Goal: Task Accomplishment & Management: Manage account settings

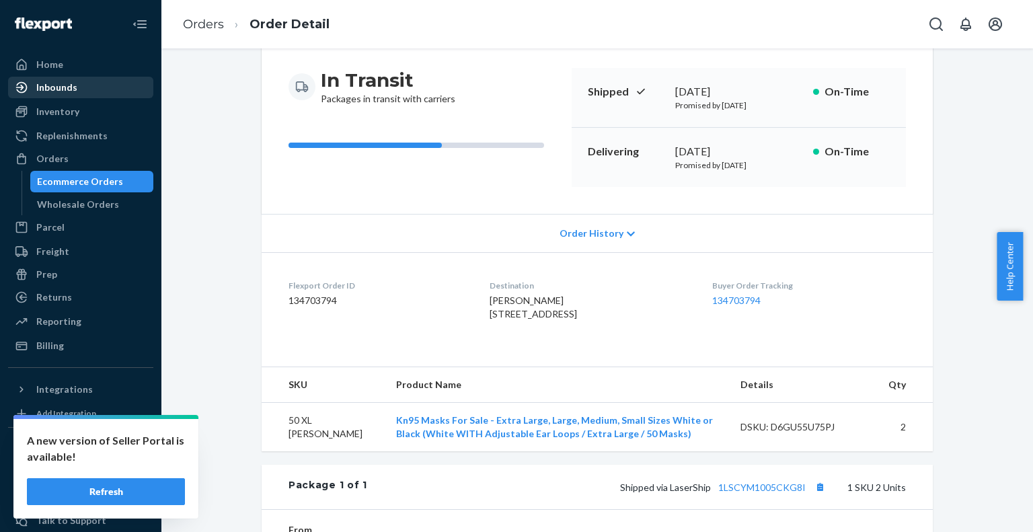
scroll to position [67, 0]
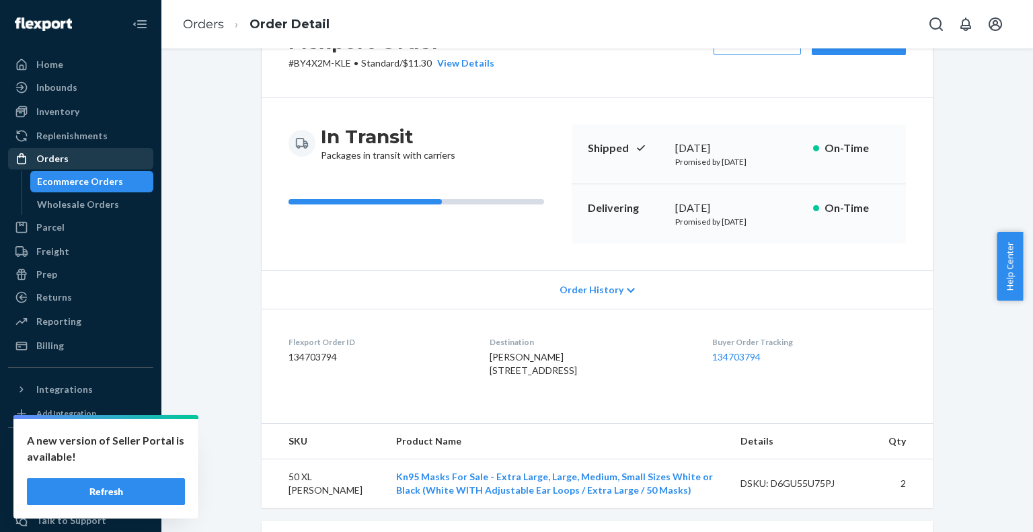
click at [59, 166] on div "Orders" at bounding box center [80, 158] width 143 height 19
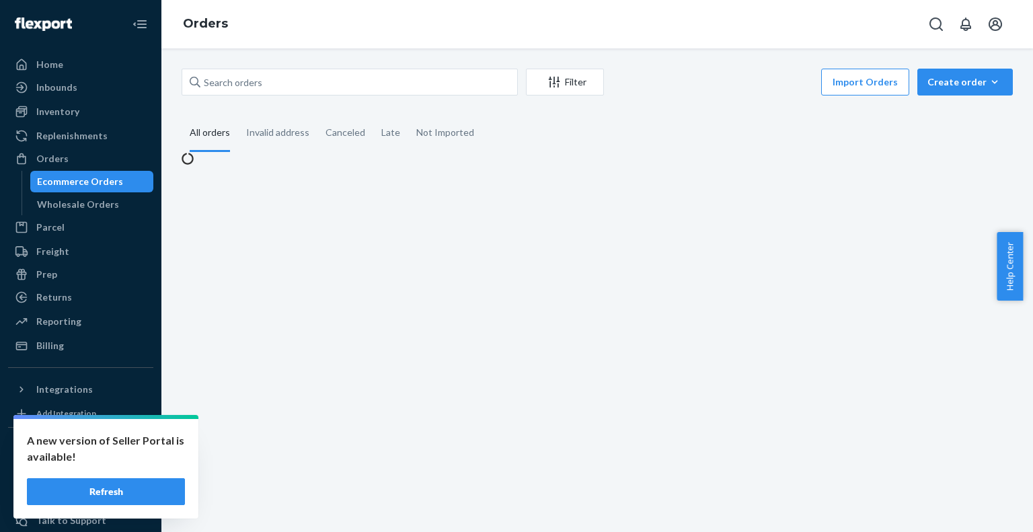
click at [207, 15] on li "Orders" at bounding box center [205, 23] width 45 height 17
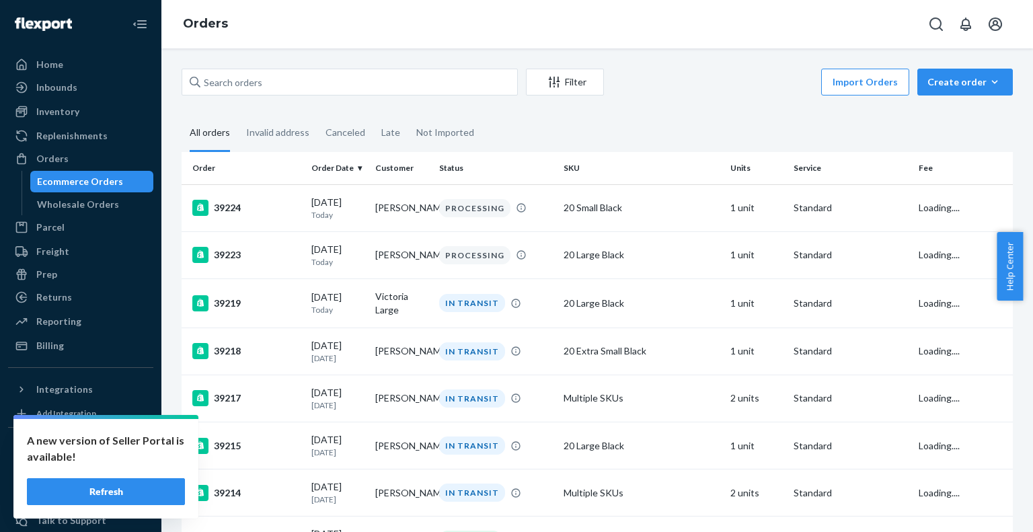
click at [151, 485] on button "Refresh" at bounding box center [106, 491] width 158 height 27
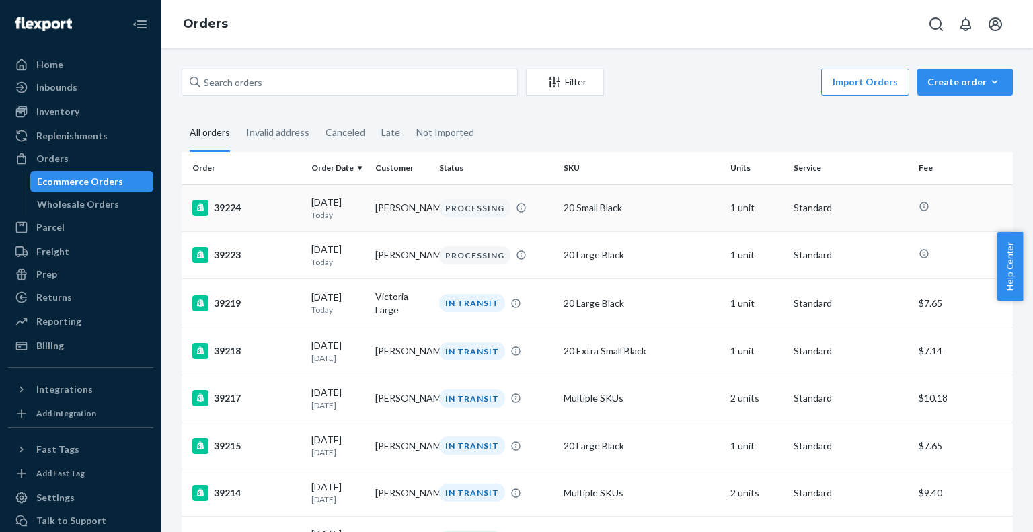
click at [602, 211] on div "20 Small Black" at bounding box center [640, 207] width 155 height 13
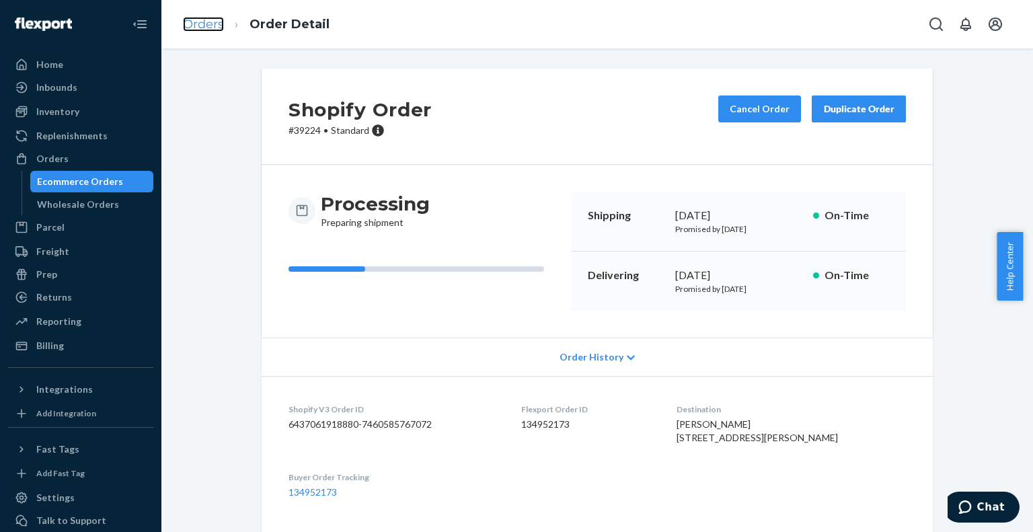
click at [210, 19] on link "Orders" at bounding box center [203, 24] width 41 height 15
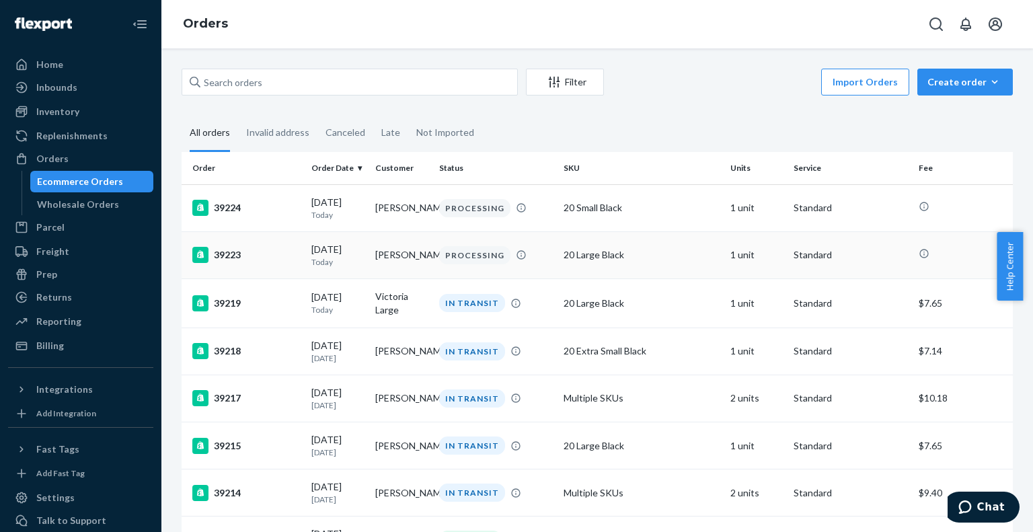
click at [642, 261] on div "20 Large Black" at bounding box center [640, 254] width 155 height 13
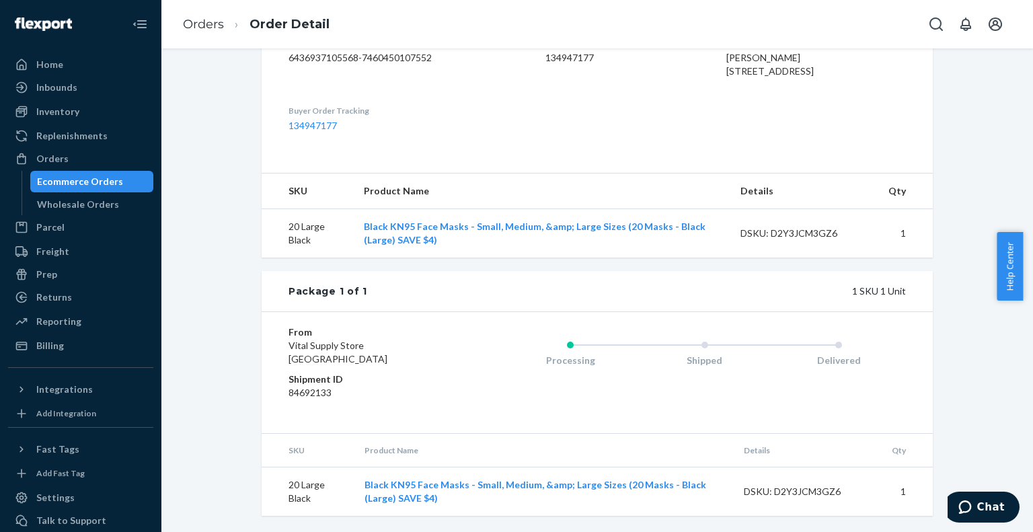
scroll to position [56, 0]
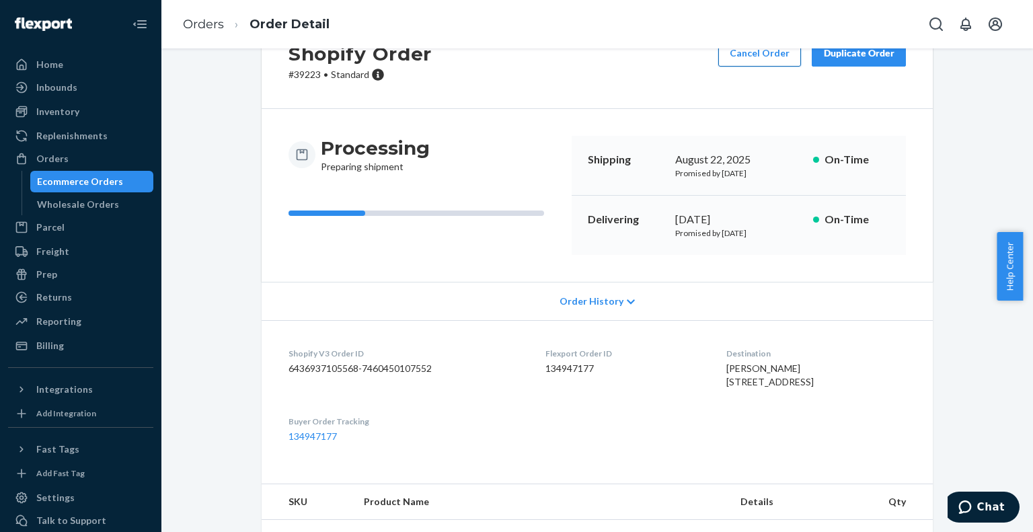
click at [780, 66] on button "Cancel Order" at bounding box center [759, 53] width 83 height 27
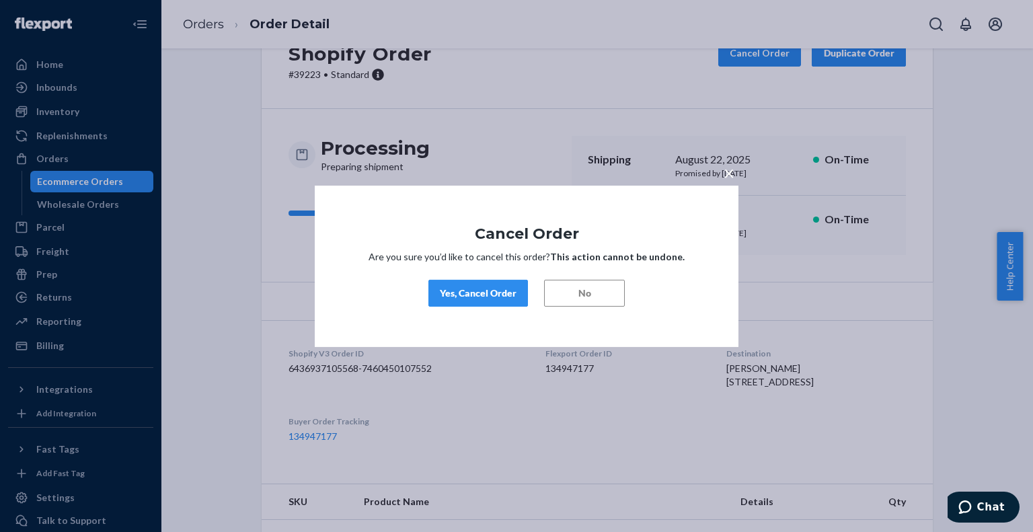
click at [475, 295] on div "Yes, Cancel Order" at bounding box center [478, 292] width 77 height 13
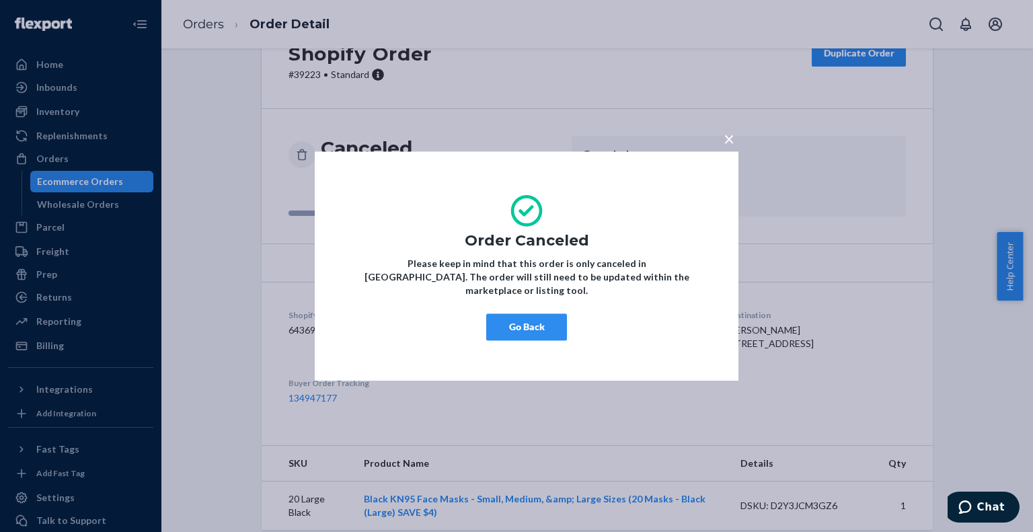
scroll to position [0, 0]
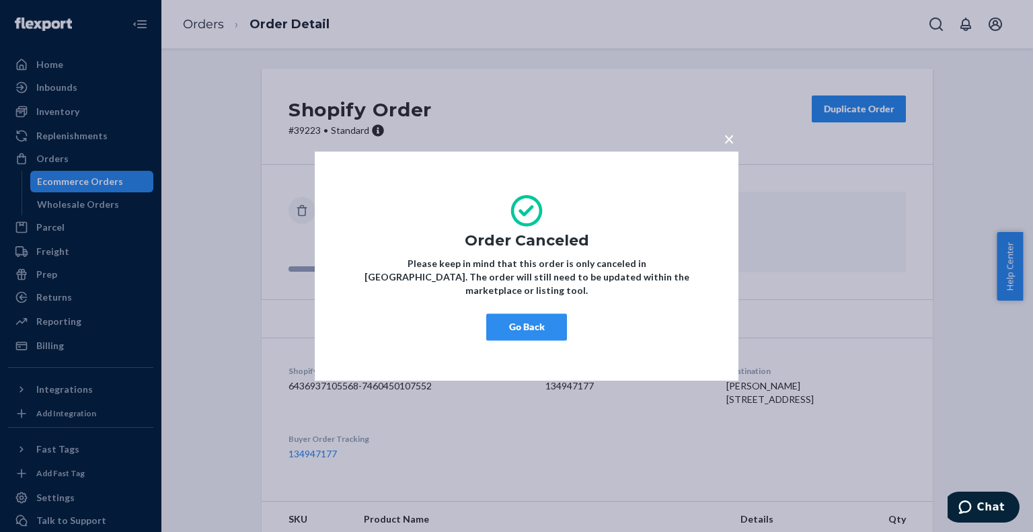
click at [522, 313] on button "Go Back" at bounding box center [526, 326] width 81 height 27
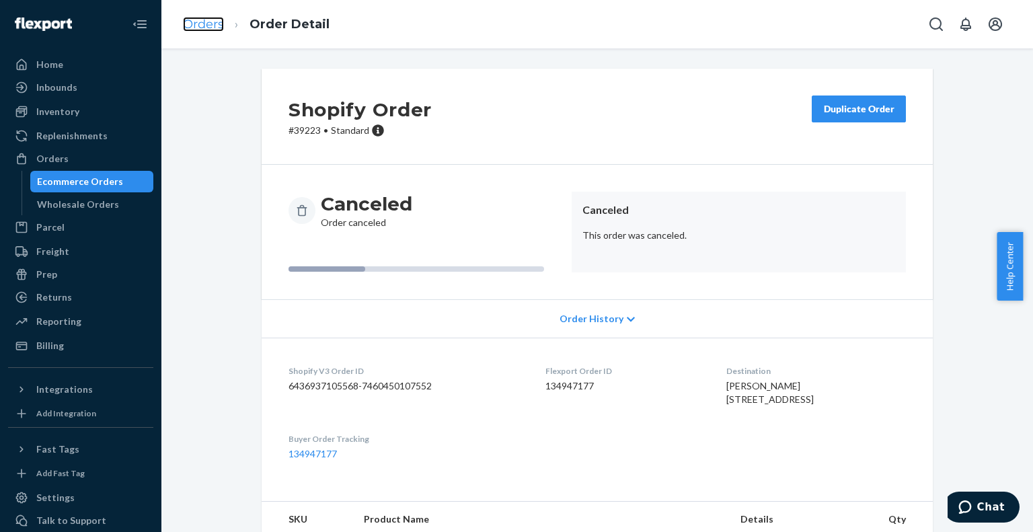
click at [191, 18] on link "Orders" at bounding box center [203, 24] width 41 height 15
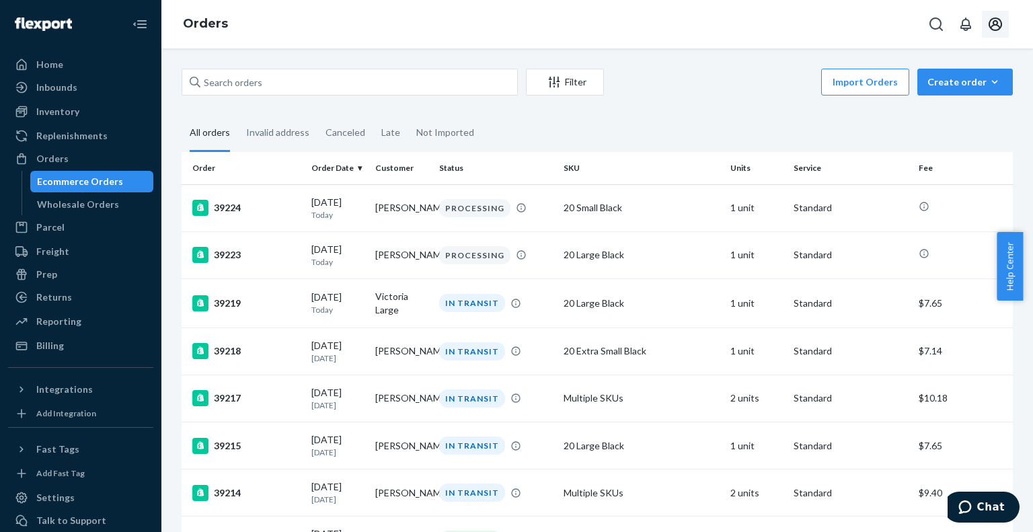
click at [991, 22] on icon "Open account menu" at bounding box center [995, 24] width 16 height 16
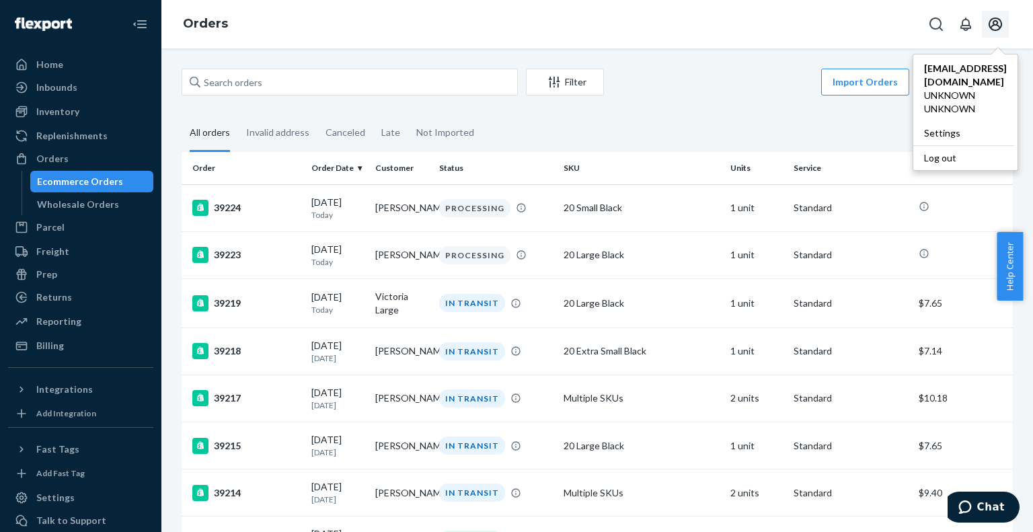
click at [678, 80] on div "Import Orders Create order Ecommerce order Removal order" at bounding box center [812, 84] width 401 height 30
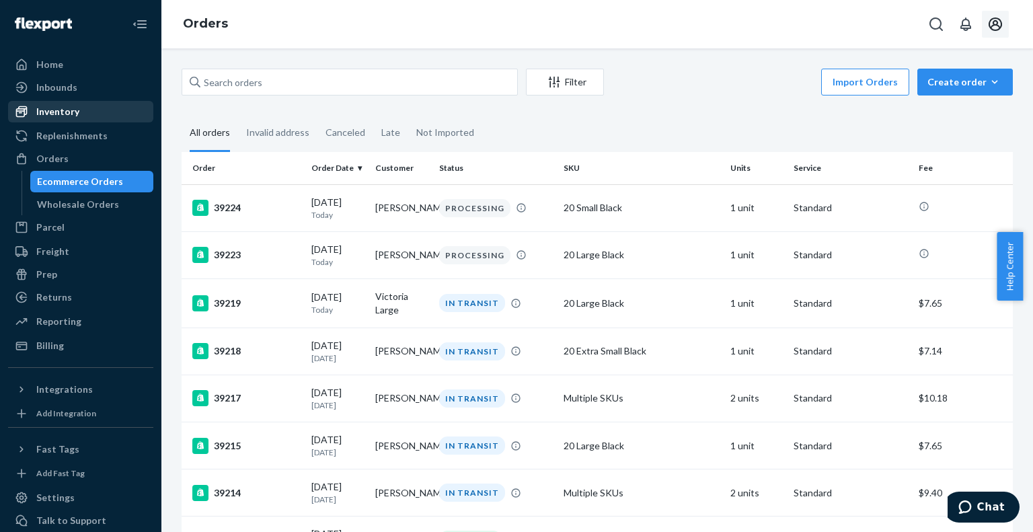
click at [68, 114] on div "Inventory" at bounding box center [57, 111] width 43 height 13
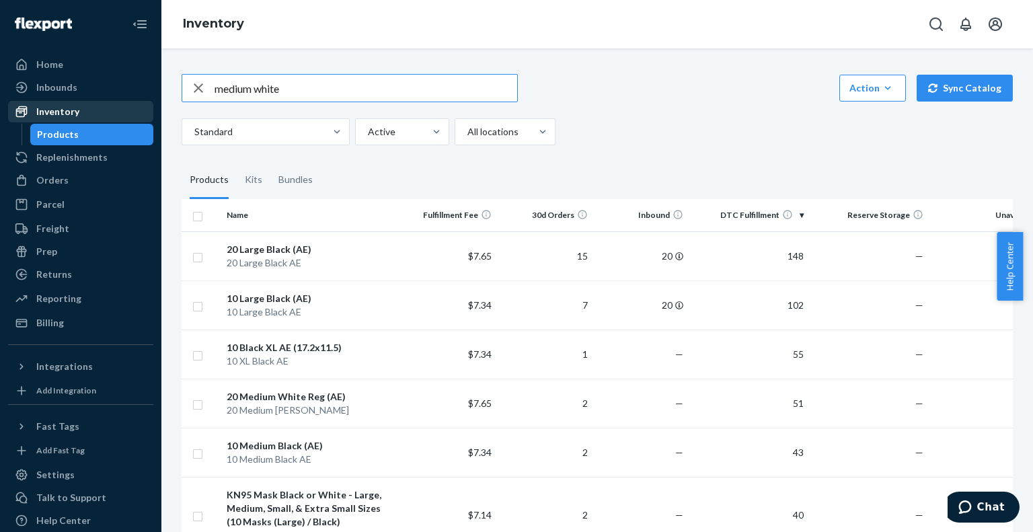
type input "medium white"
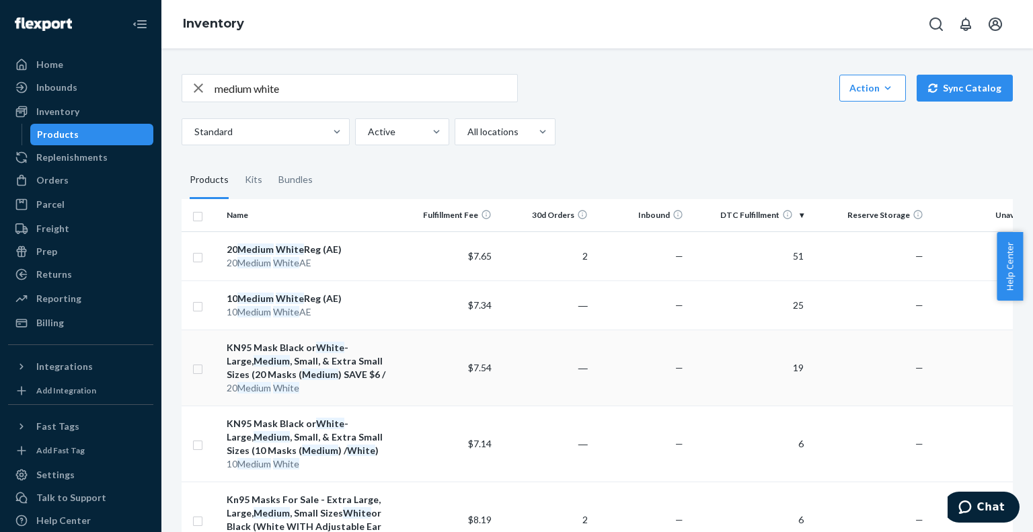
click at [259, 360] on em "Medium" at bounding box center [271, 360] width 36 height 11
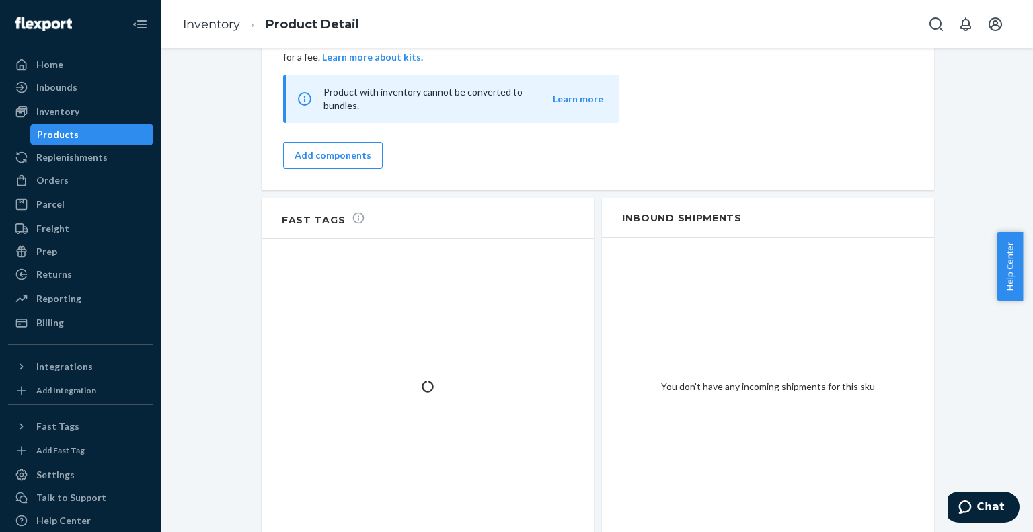
scroll to position [1189, 0]
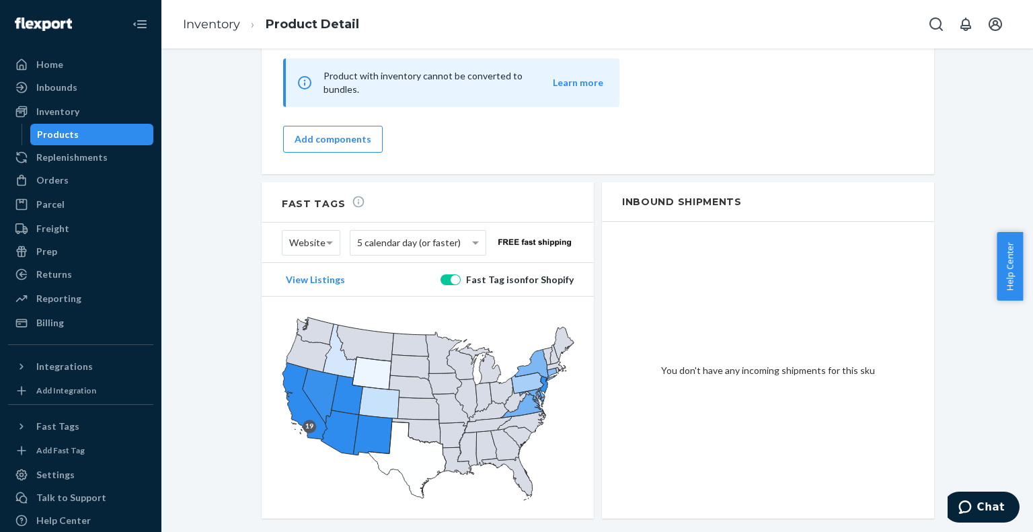
click at [228, 34] on ol "Inventory Product Detail" at bounding box center [271, 25] width 198 height 40
click at [228, 29] on link "Inventory" at bounding box center [211, 24] width 57 height 15
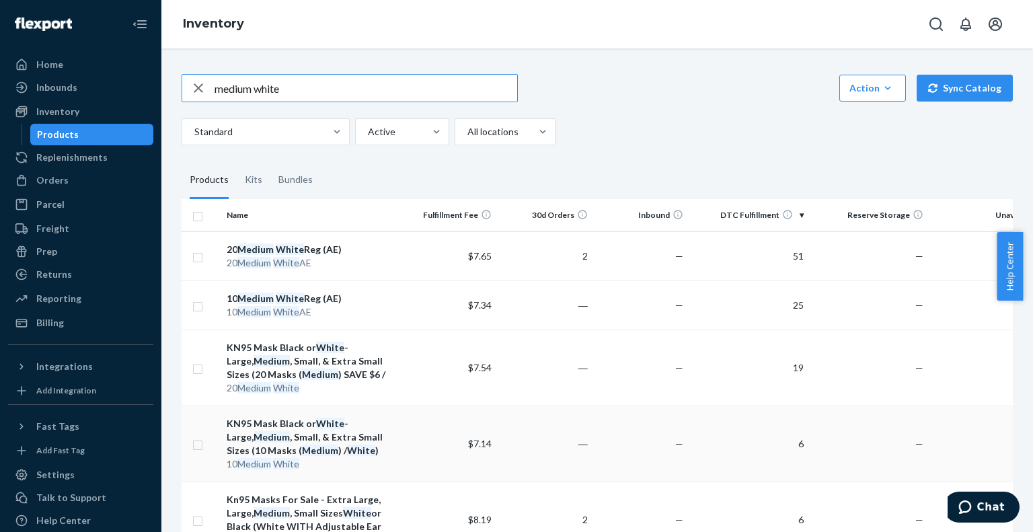
scroll to position [269, 0]
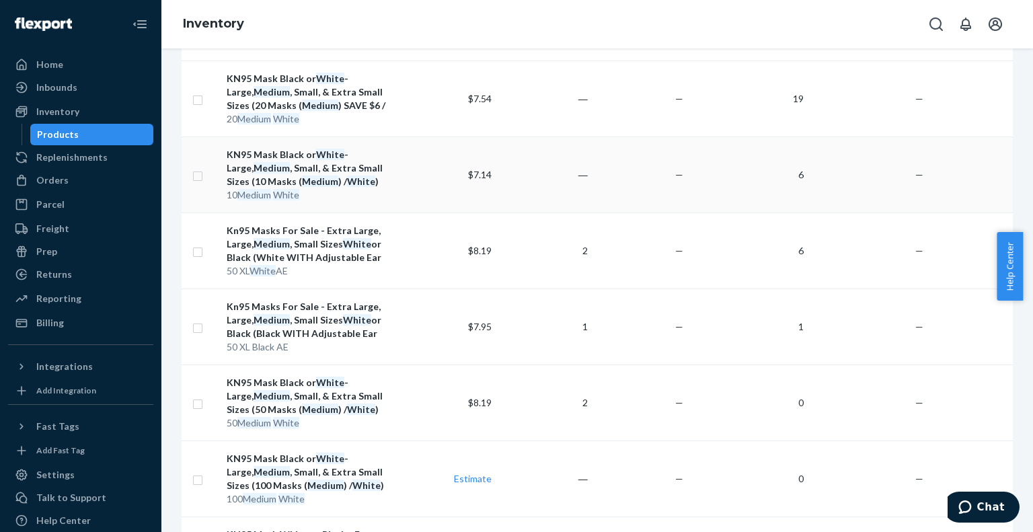
click at [347, 182] on em "White" at bounding box center [361, 180] width 28 height 11
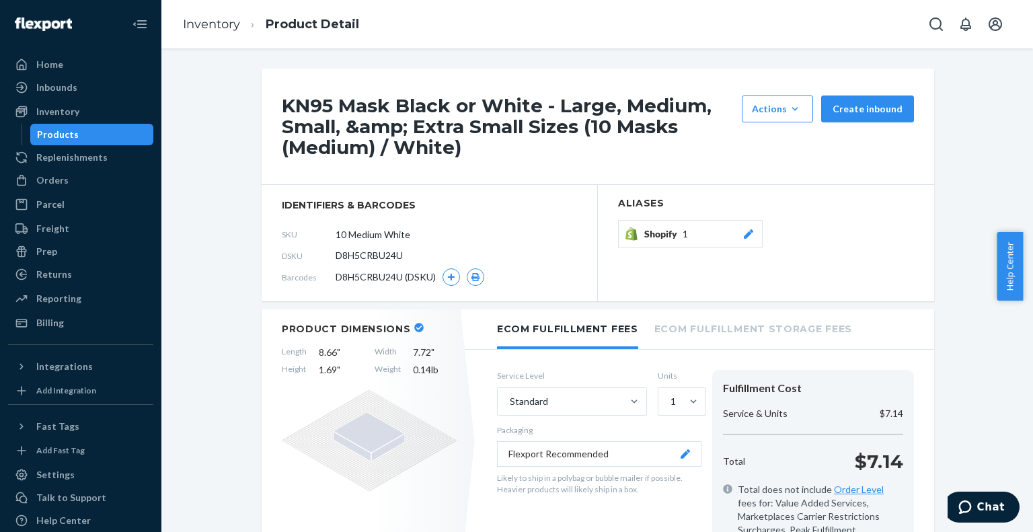
click at [360, 255] on span "D8H5CRBU24U" at bounding box center [368, 255] width 67 height 13
copy span "D8H5CRBU24U"
click at [200, 18] on link "Inventory" at bounding box center [211, 24] width 57 height 15
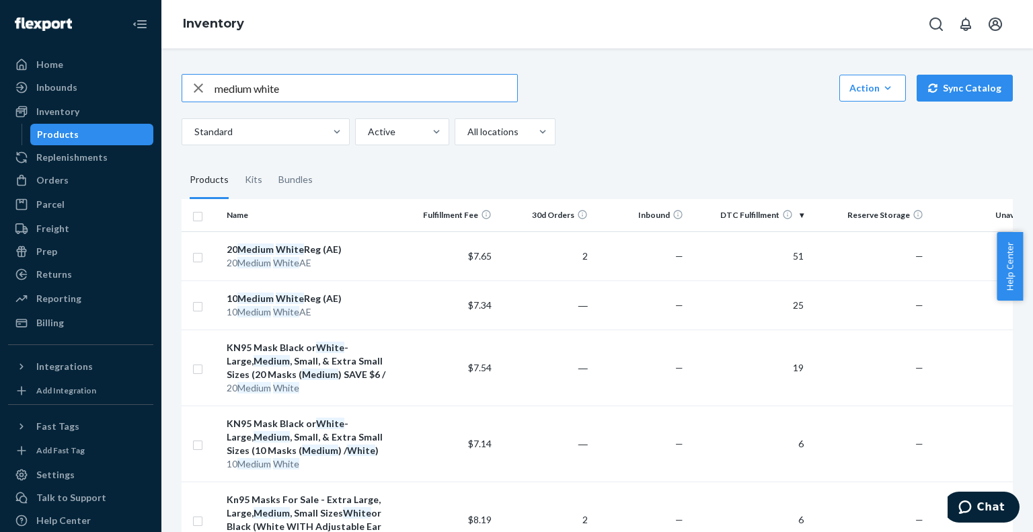
drag, startPoint x: 286, startPoint y: 88, endPoint x: 161, endPoint y: 96, distance: 126.0
click at [161, 96] on div "Home Inbounds Shipping Plans Problems Inventory Products Replenishments Orders …" at bounding box center [516, 266] width 1033 height 532
type input "small black"
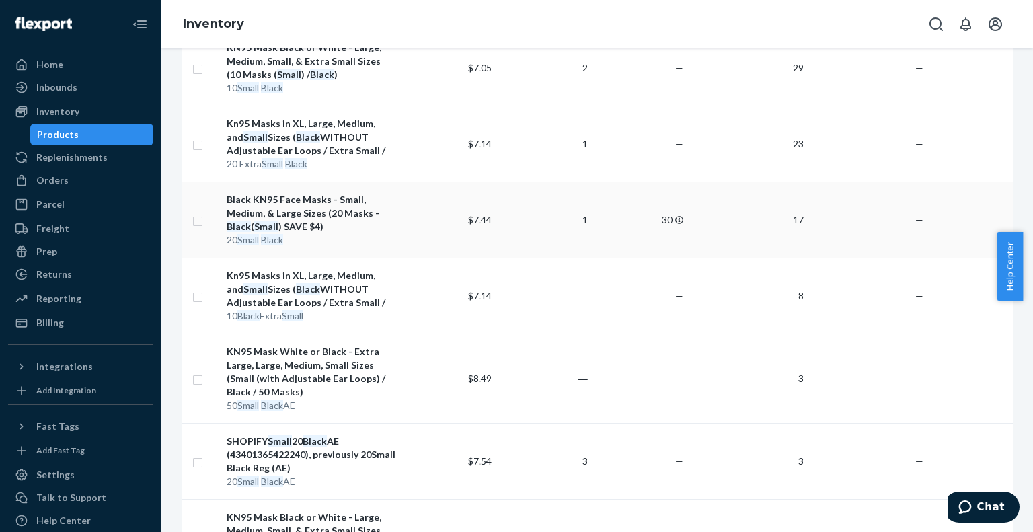
scroll to position [67, 0]
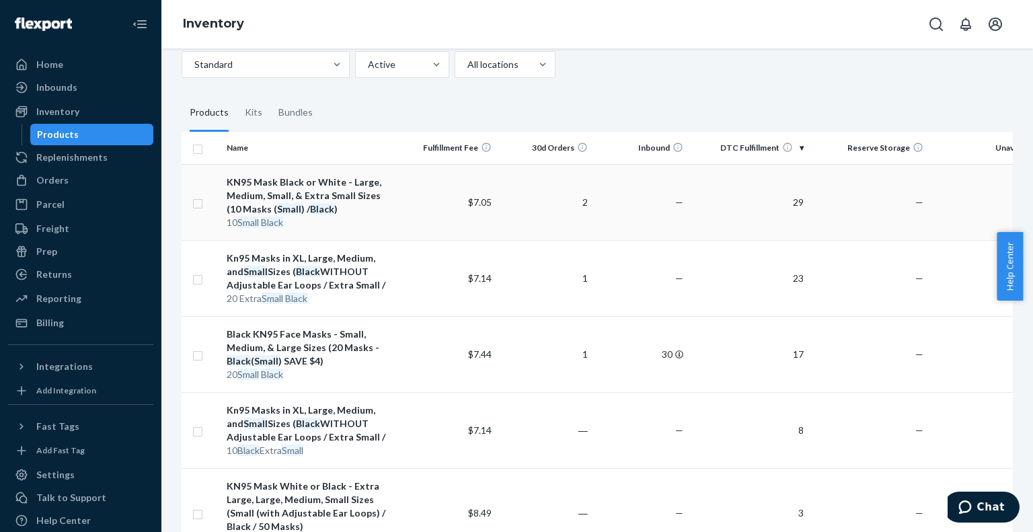
click at [277, 208] on em "Small" at bounding box center [289, 208] width 24 height 11
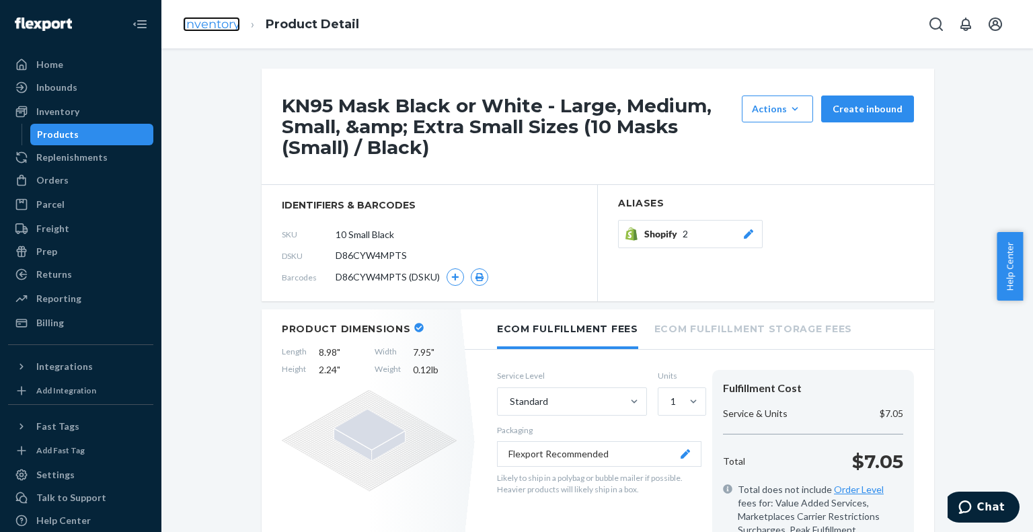
click at [215, 21] on link "Inventory" at bounding box center [211, 24] width 57 height 15
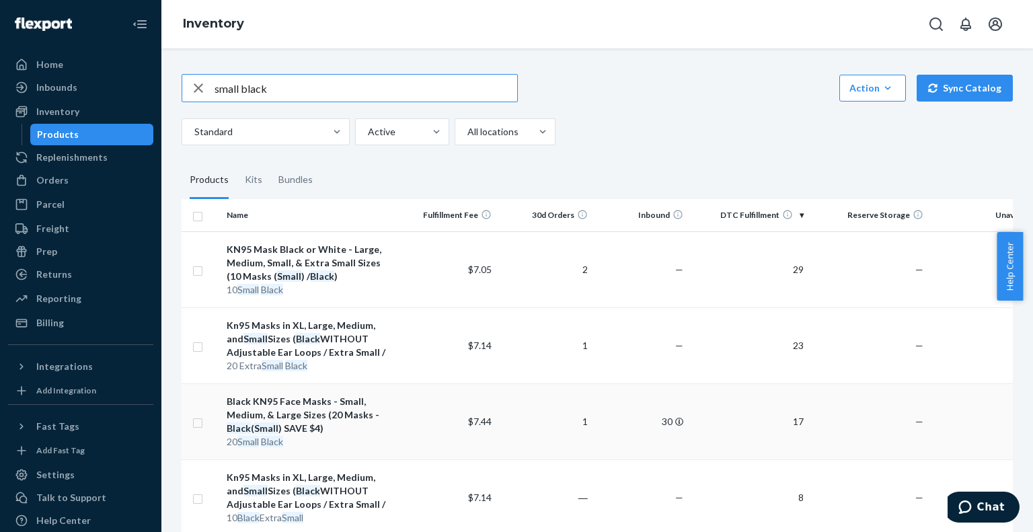
click at [280, 421] on div "Black KN95 Face Masks - Small, Medium, & Large Sizes (20 Masks - Black ( Small …" at bounding box center [311, 415] width 169 height 40
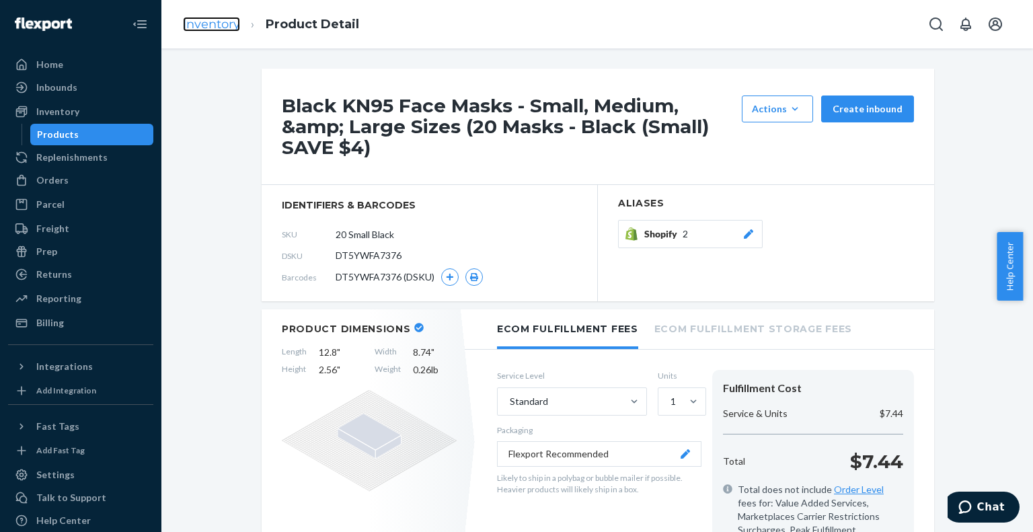
click at [209, 17] on link "Inventory" at bounding box center [211, 24] width 57 height 15
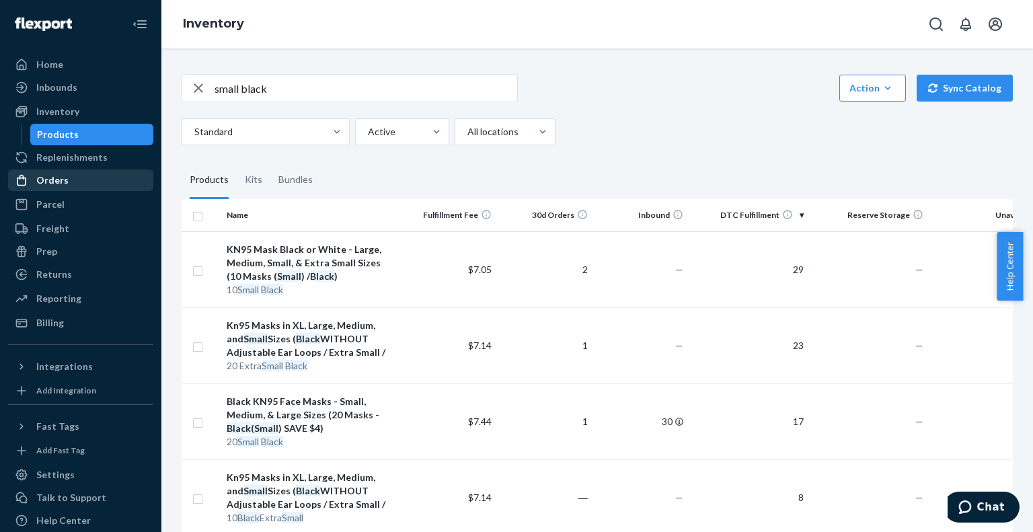
click at [67, 177] on div "Orders" at bounding box center [80, 180] width 143 height 19
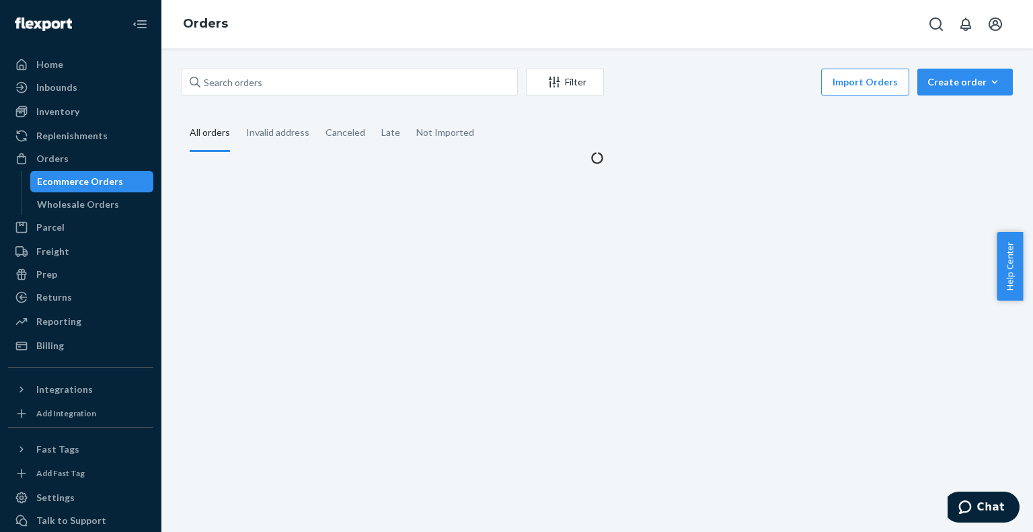
click at [979, 99] on div "Filter Import Orders Create order Ecommerce order Removal order All orders Inva…" at bounding box center [596, 117] width 851 height 96
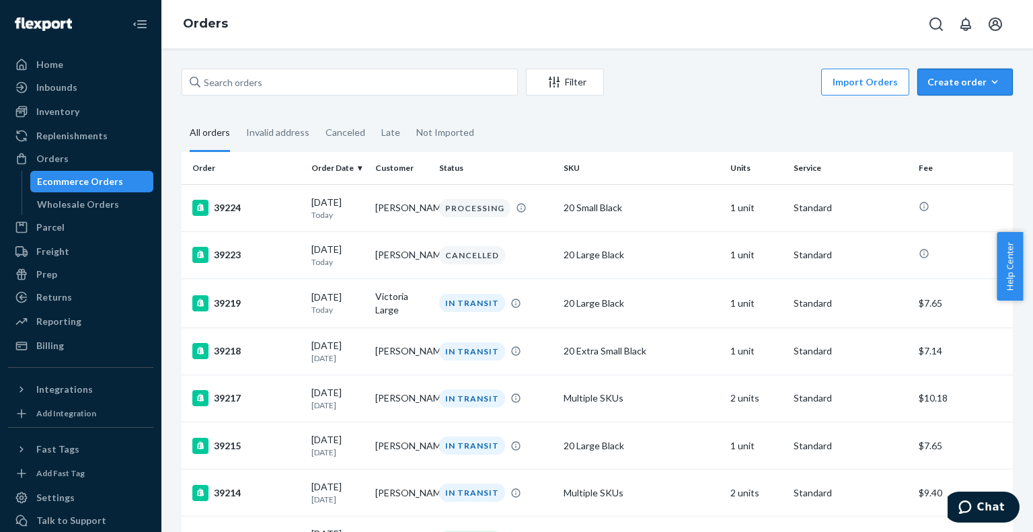
click at [979, 91] on button "Create order Ecommerce order Removal order" at bounding box center [964, 82] width 95 height 27
click at [936, 118] on span "Ecommerce order" at bounding box center [972, 114] width 83 height 9
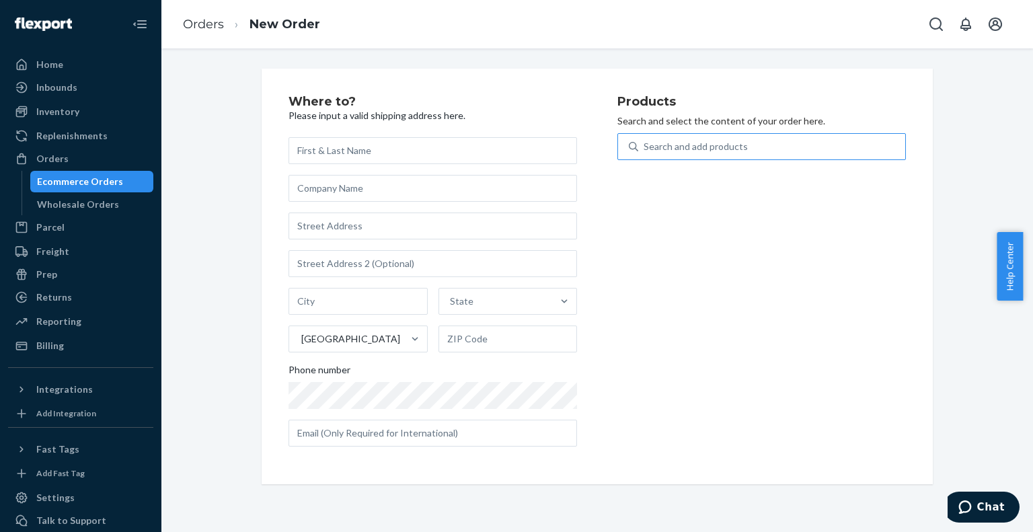
click at [708, 147] on div "Search and add products" at bounding box center [695, 146] width 104 height 13
click at [645, 147] on input "Search and add products" at bounding box center [643, 146] width 1 height 13
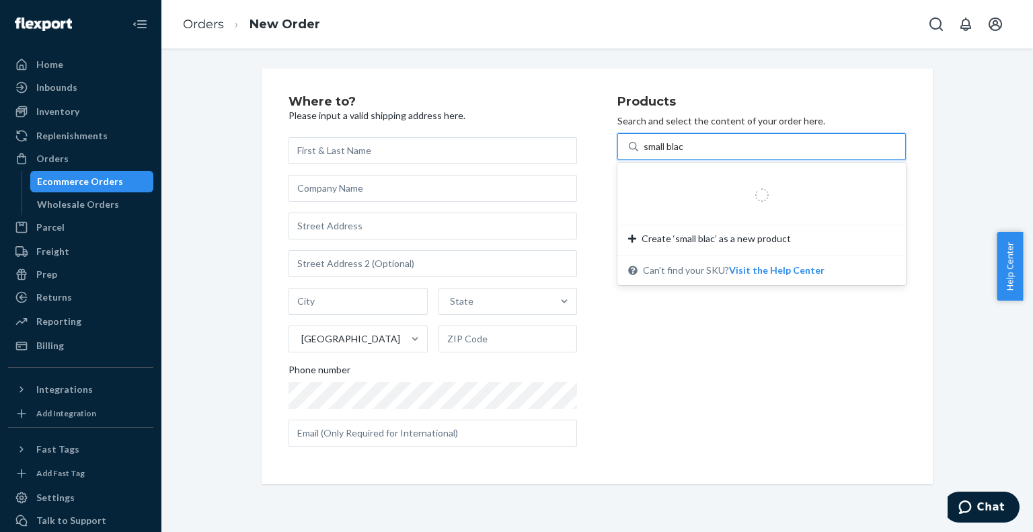
type input "small black"
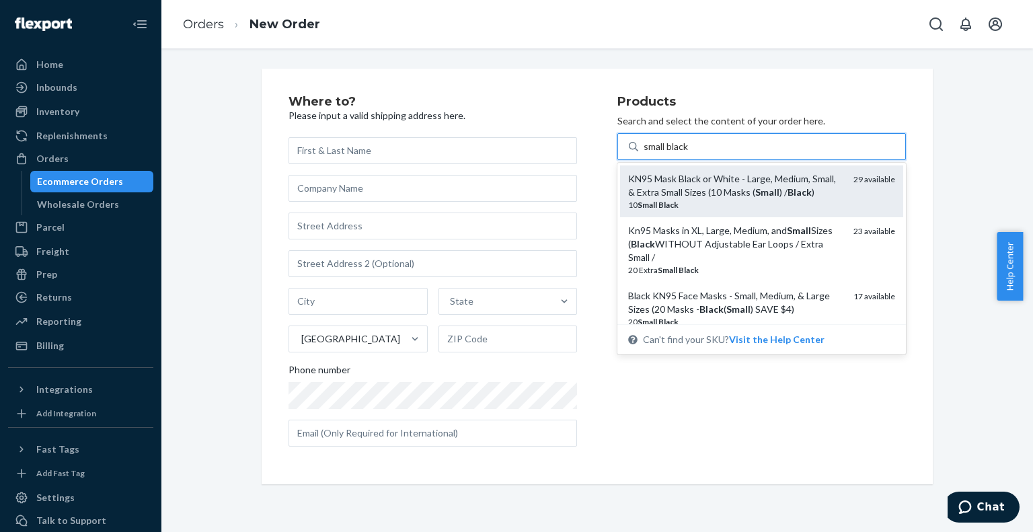
click at [709, 182] on div "KN95 Mask Black or White - Large, Medium, Small, & Extra Small Sizes (10 Masks …" at bounding box center [735, 185] width 214 height 27
click at [690, 153] on input "small black" at bounding box center [666, 146] width 46 height 13
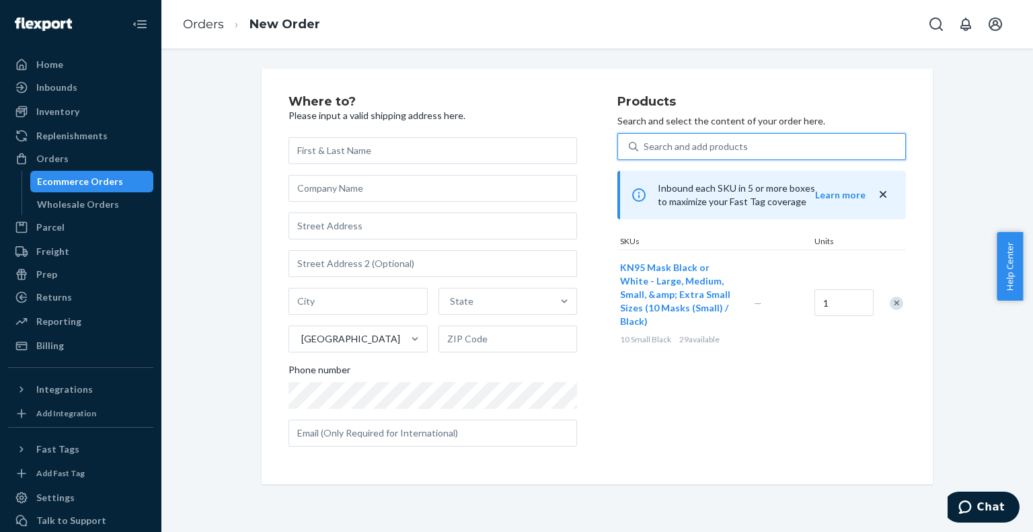
click at [672, 149] on div "Search and add products" at bounding box center [695, 146] width 104 height 13
click at [645, 149] on input "0 results available. Select is focused ,type to refine list, press Down to open…" at bounding box center [643, 146] width 1 height 13
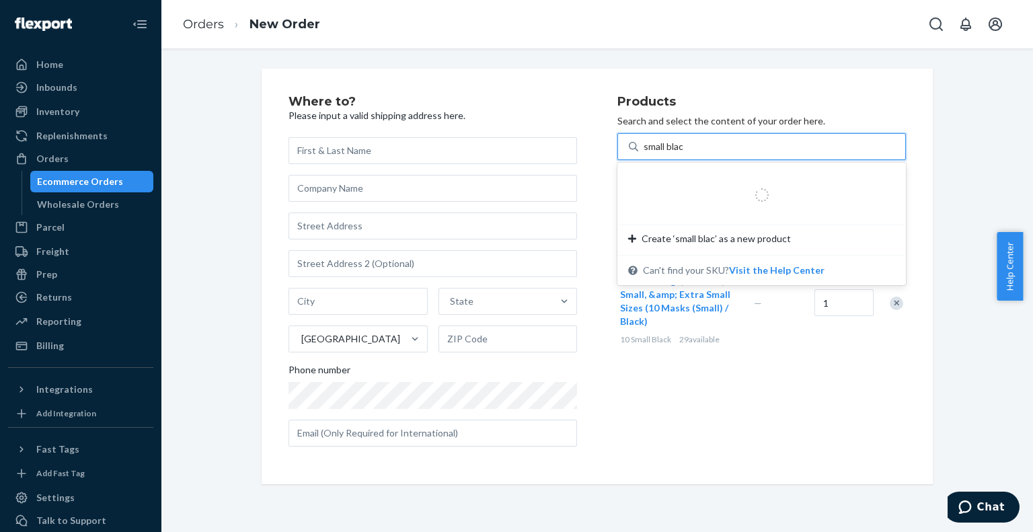
type input "small black"
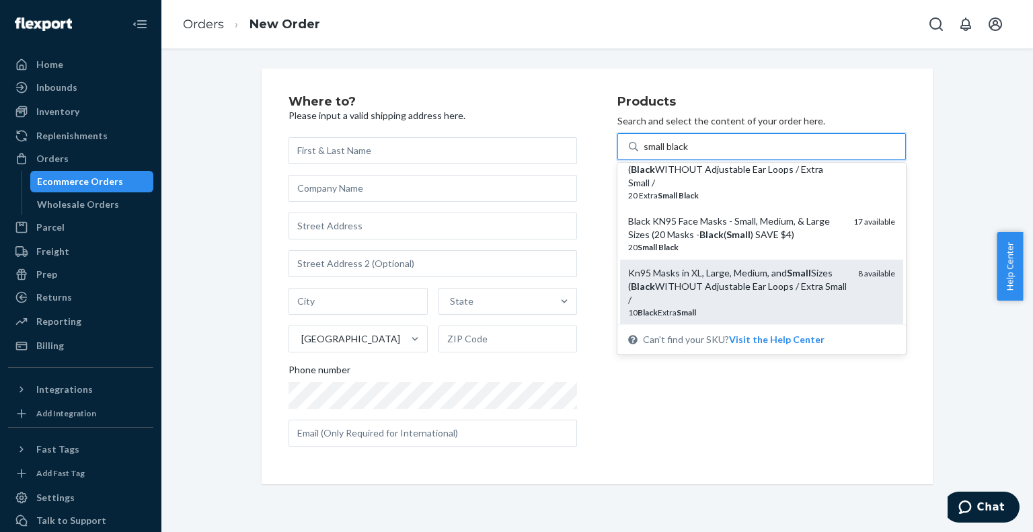
scroll to position [67, 0]
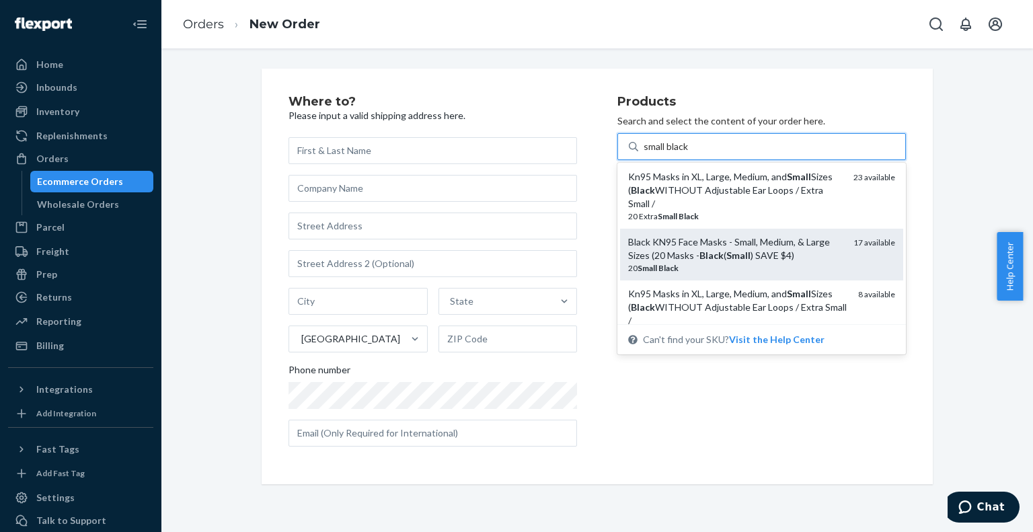
click at [737, 244] on div "Black KN95 Face Masks - Small, Medium, & Large Sizes (20 Masks - Black ( Small …" at bounding box center [735, 248] width 214 height 27
click at [690, 153] on input "small black" at bounding box center [666, 146] width 46 height 13
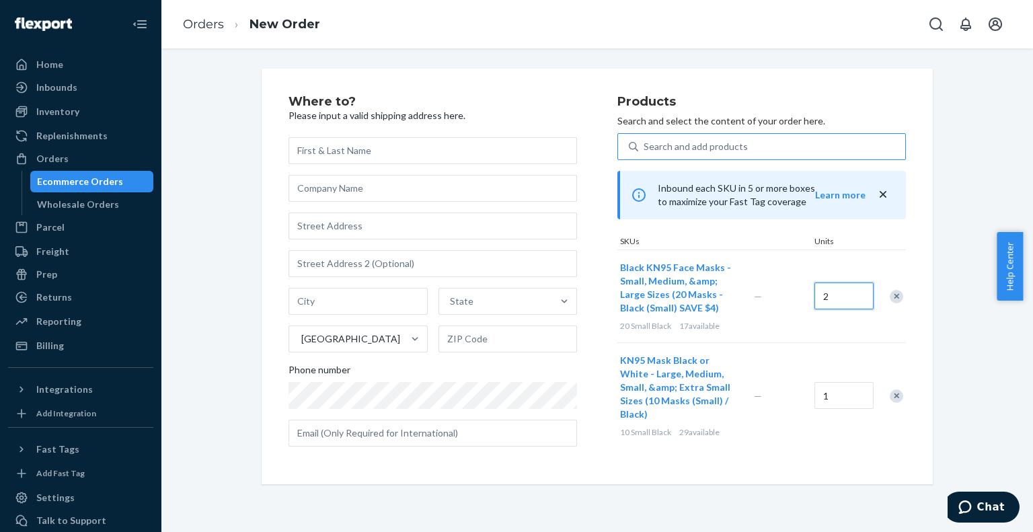
type input "2"
click at [199, 24] on link "Orders" at bounding box center [203, 24] width 41 height 15
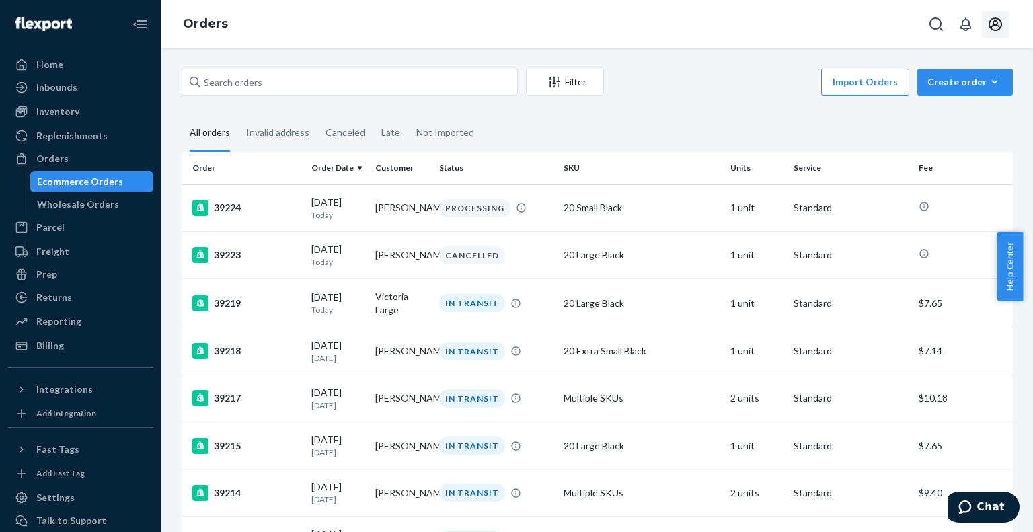
click at [994, 28] on icon "Open account menu" at bounding box center [995, 24] width 16 height 16
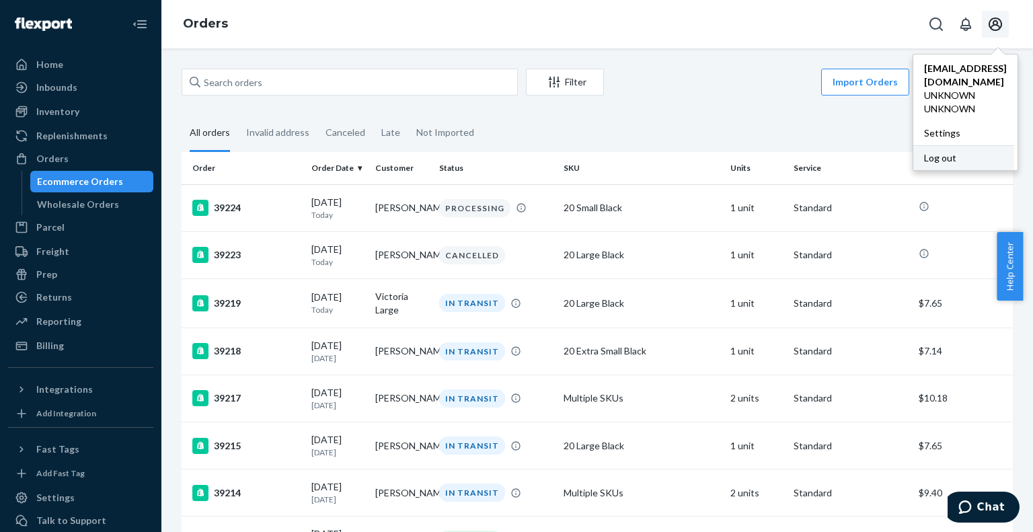
click at [955, 145] on div "Log out" at bounding box center [963, 157] width 101 height 25
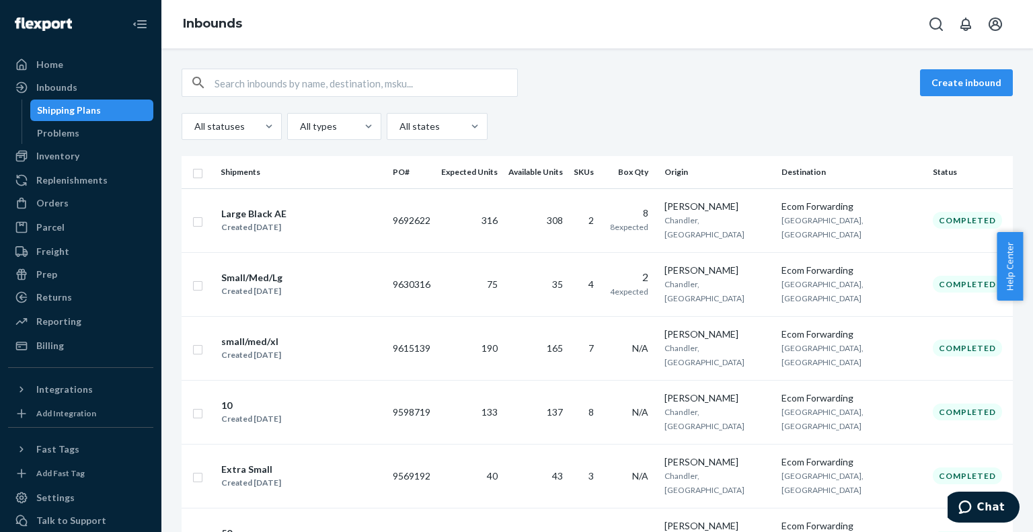
drag, startPoint x: 256, startPoint y: 307, endPoint x: 223, endPoint y: 307, distance: 33.6
click at [223, 335] on div "small/med/xl" at bounding box center [251, 341] width 60 height 13
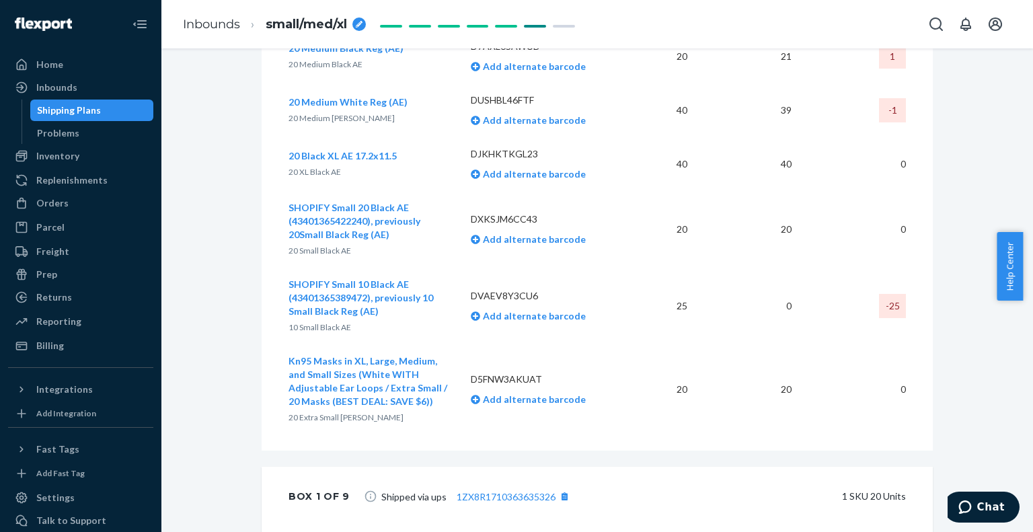
scroll to position [495, 0]
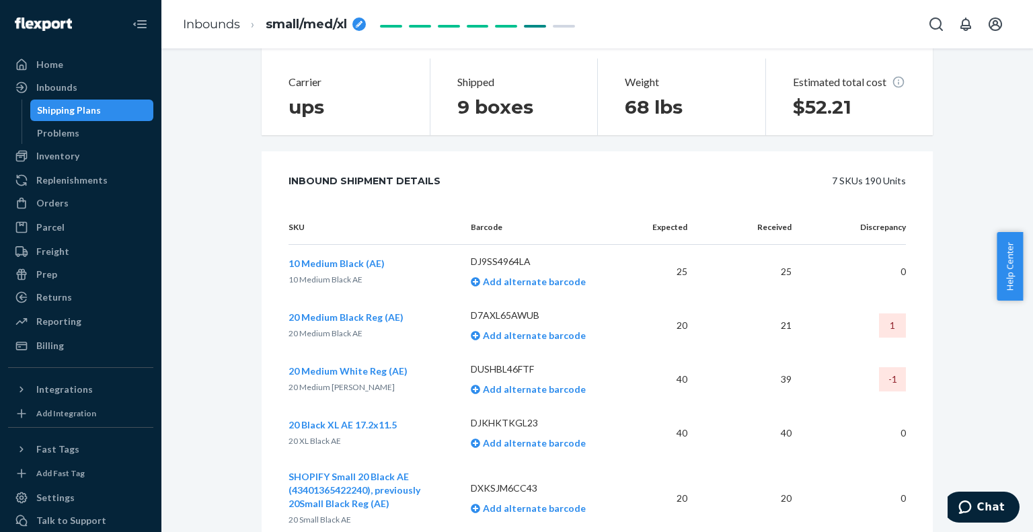
click at [200, 32] on li "Inbounds" at bounding box center [211, 24] width 57 height 17
click at [203, 22] on link "Inbounds" at bounding box center [211, 24] width 57 height 15
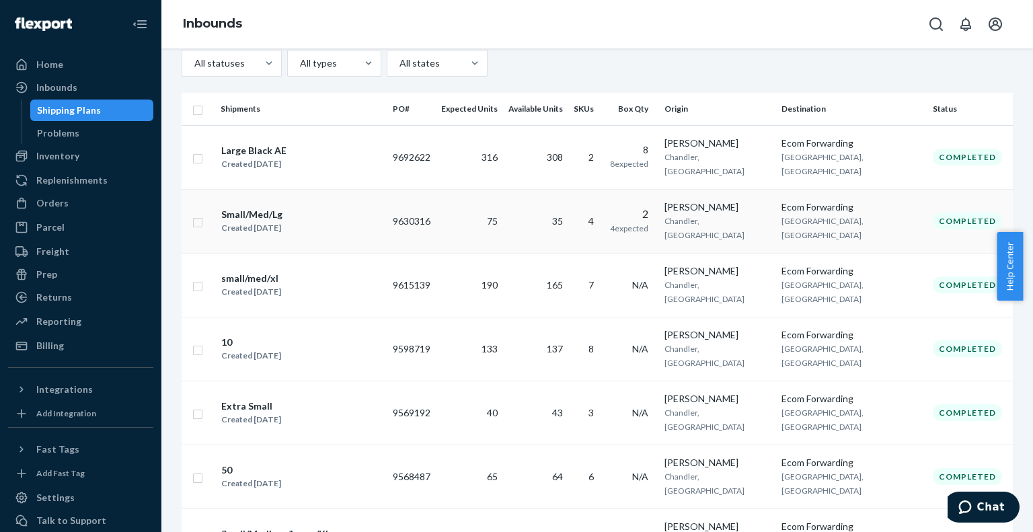
scroll to position [134, 0]
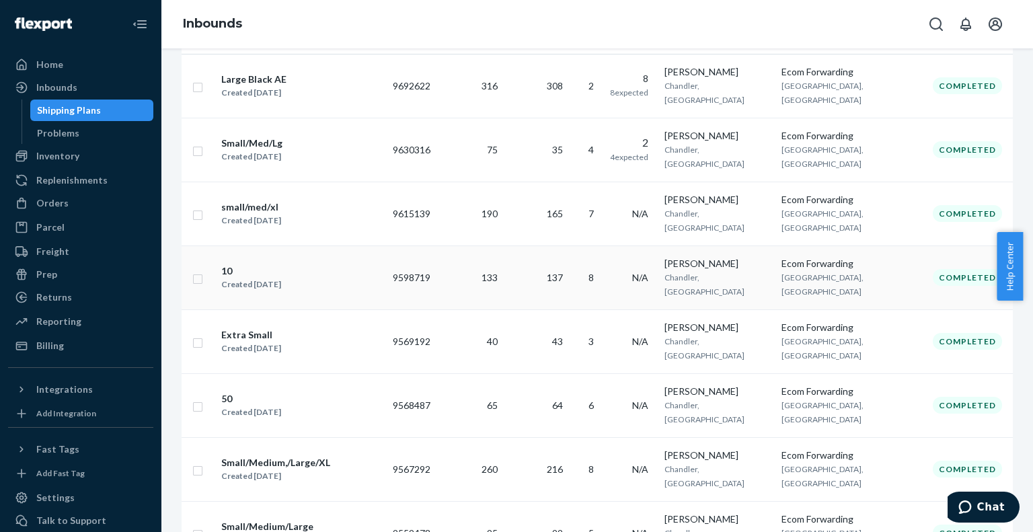
click at [231, 264] on div "10" at bounding box center [251, 270] width 60 height 13
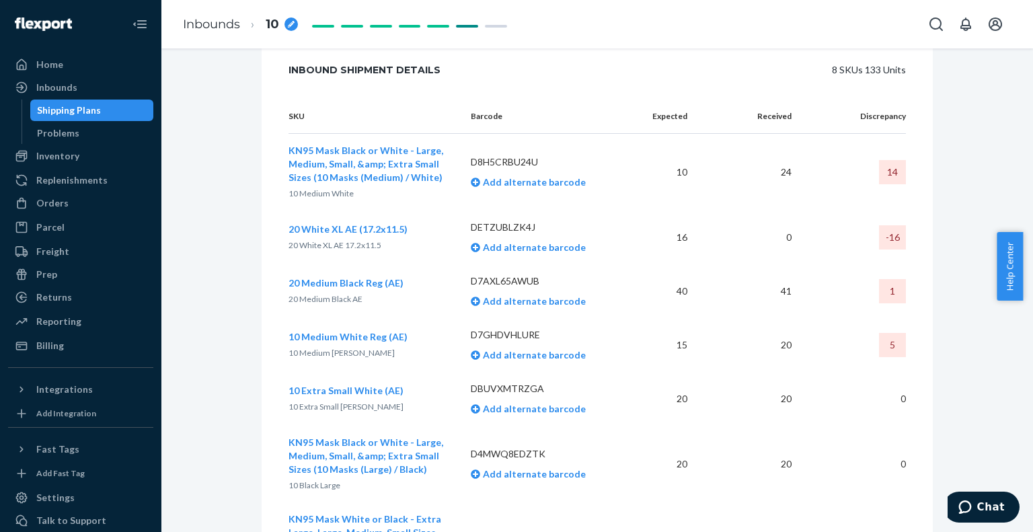
scroll to position [764, 0]
